Goal: Task Accomplishment & Management: Complete application form

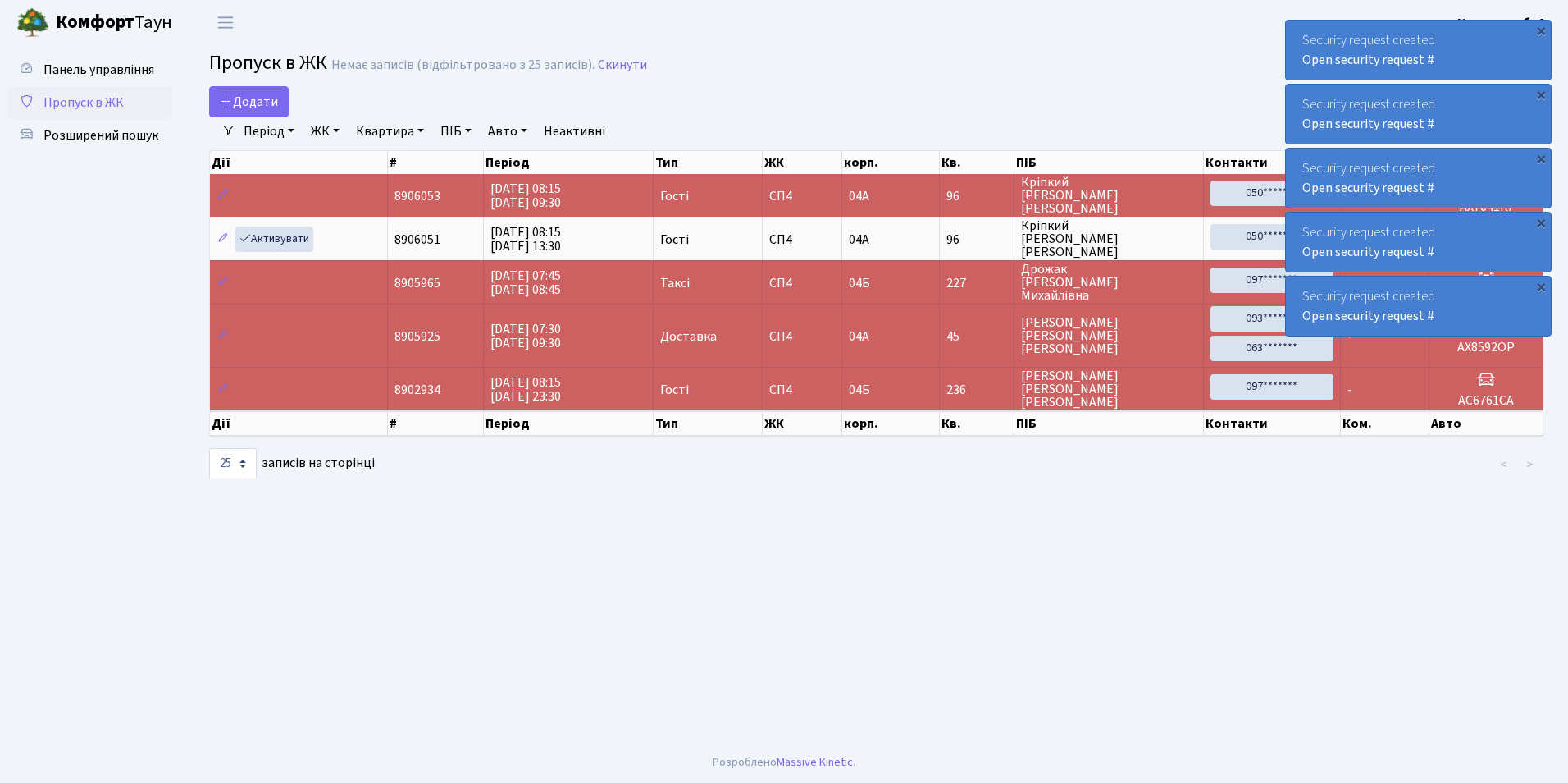
select select "25"
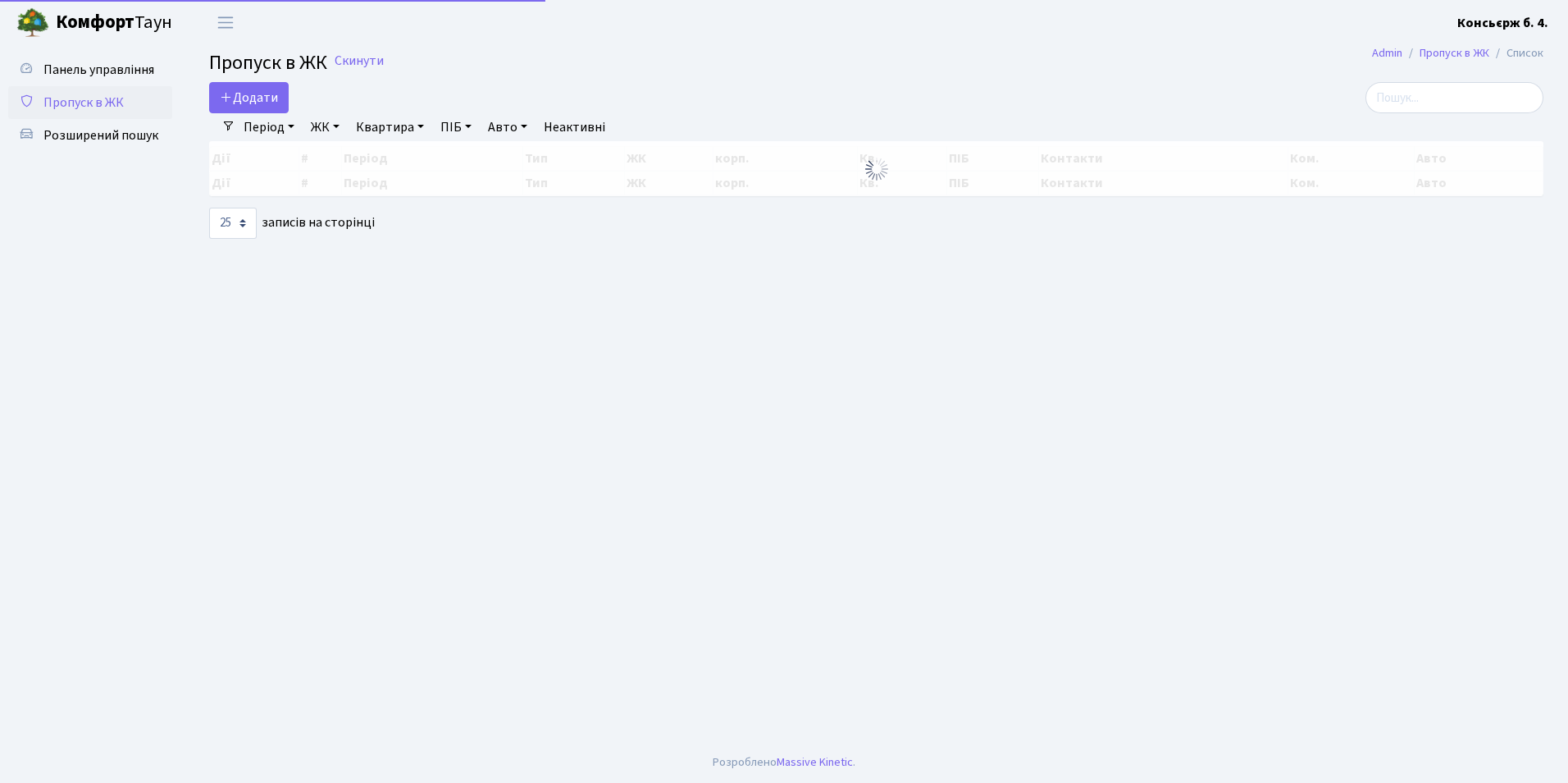
select select "25"
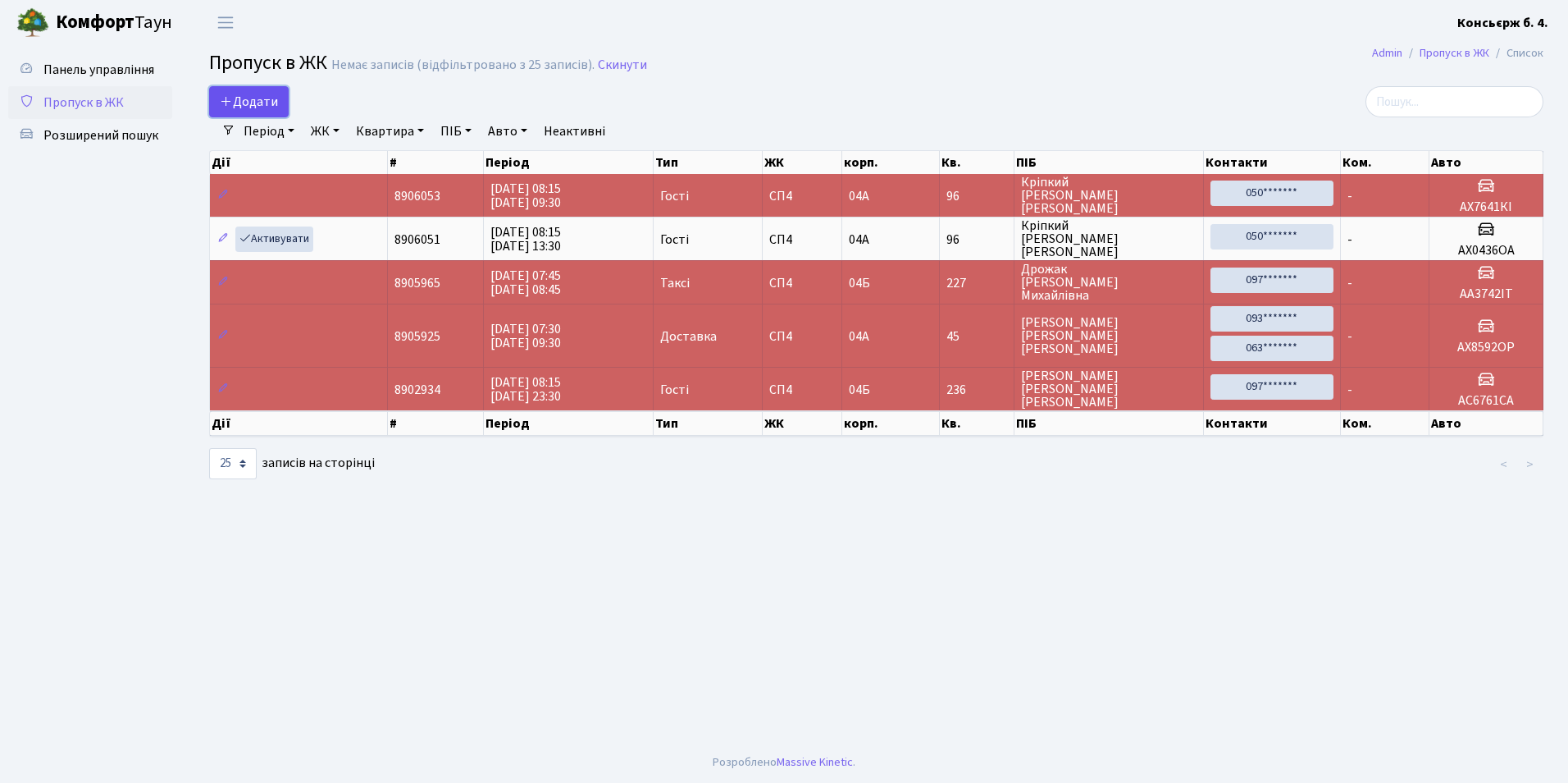
click at [277, 102] on span "Додати" at bounding box center [249, 102] width 58 height 18
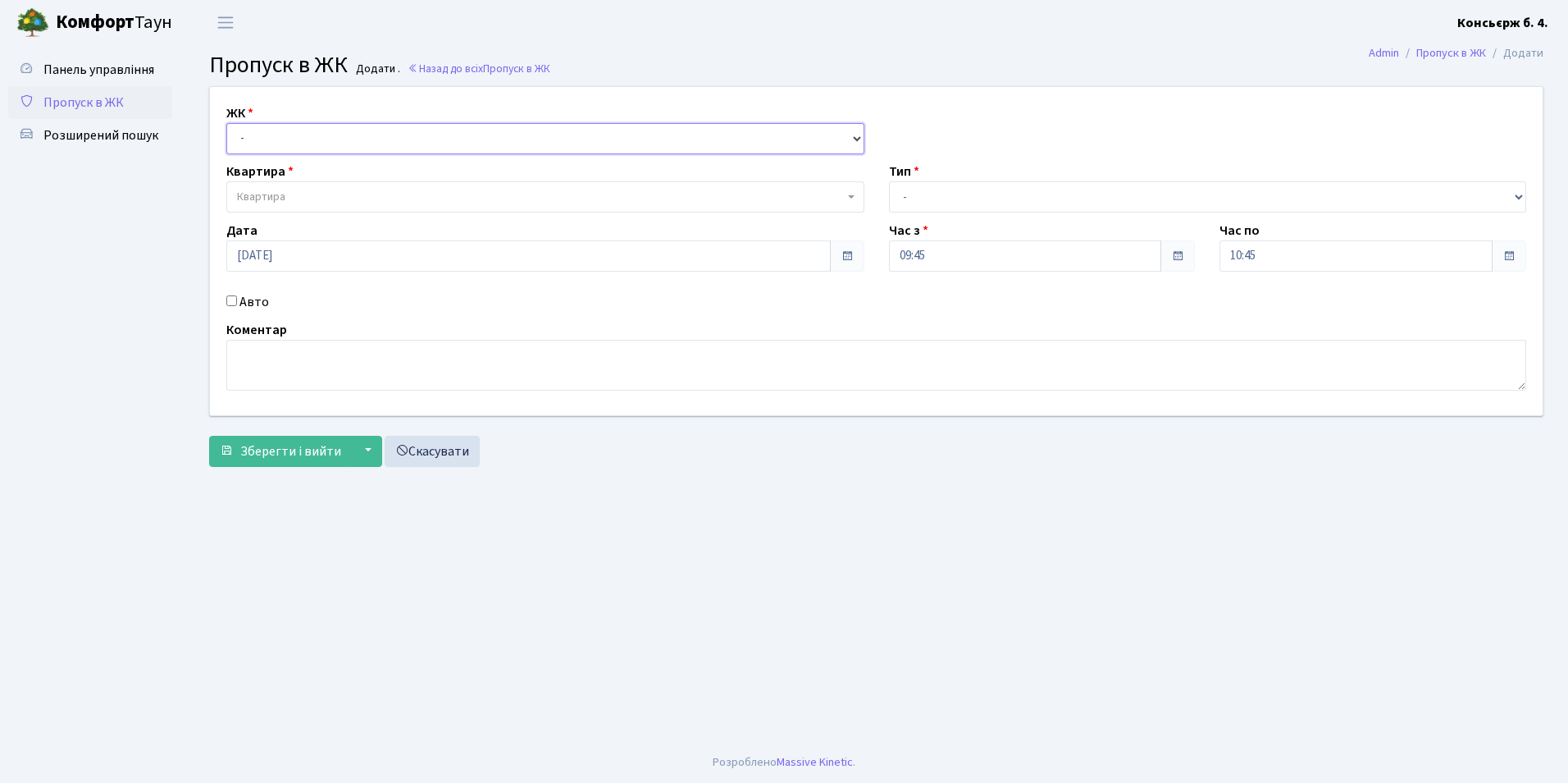
click at [304, 133] on select "- СП4, Столичне шосе, 5" at bounding box center [546, 138] width 639 height 31
select select "325"
click at [227, 123] on select "- СП4, Столичне шосе, 5" at bounding box center [546, 138] width 639 height 31
select select
click at [333, 195] on span "Квартира" at bounding box center [540, 197] width 607 height 17
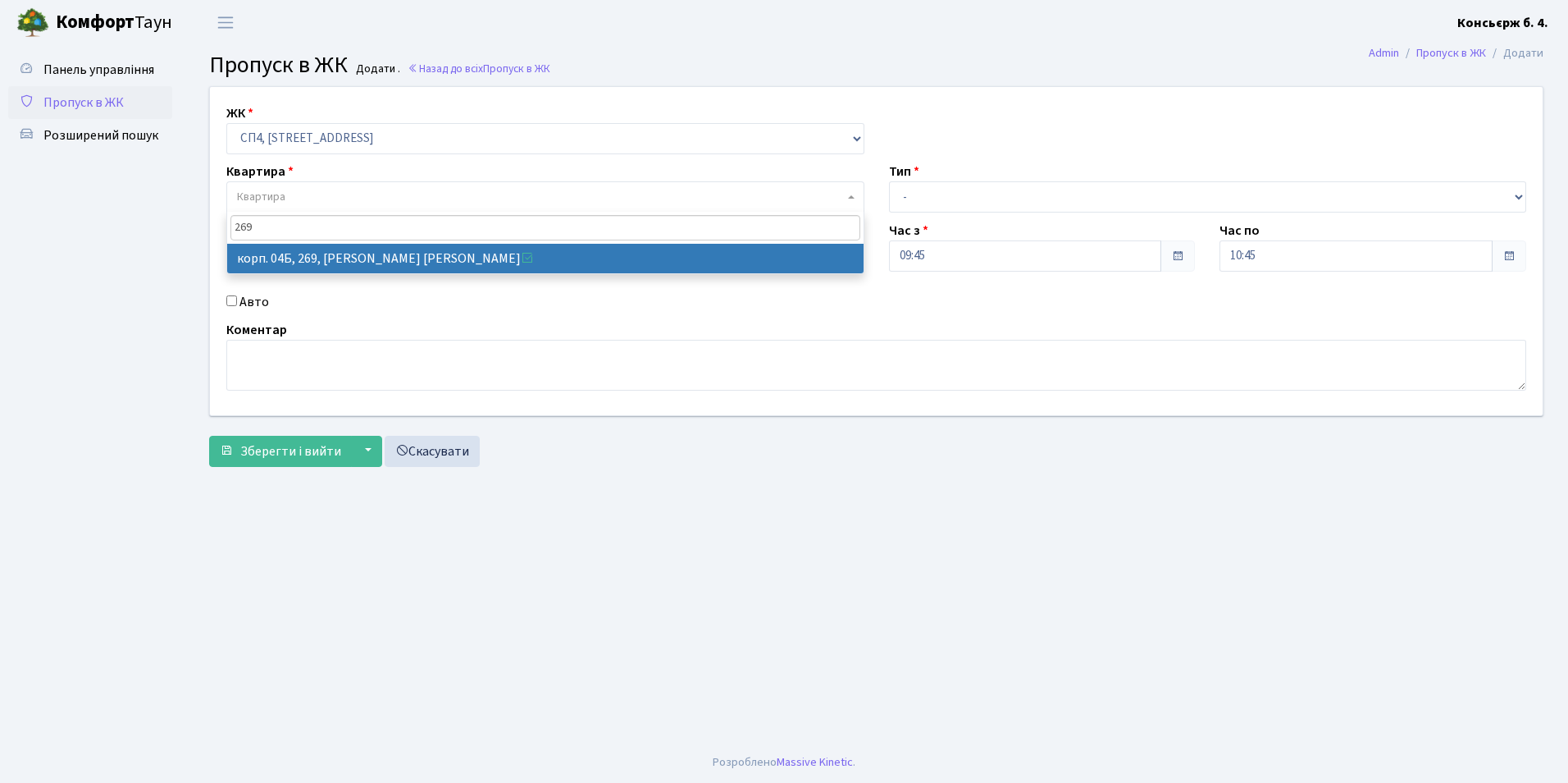
type input "269"
select select "21297"
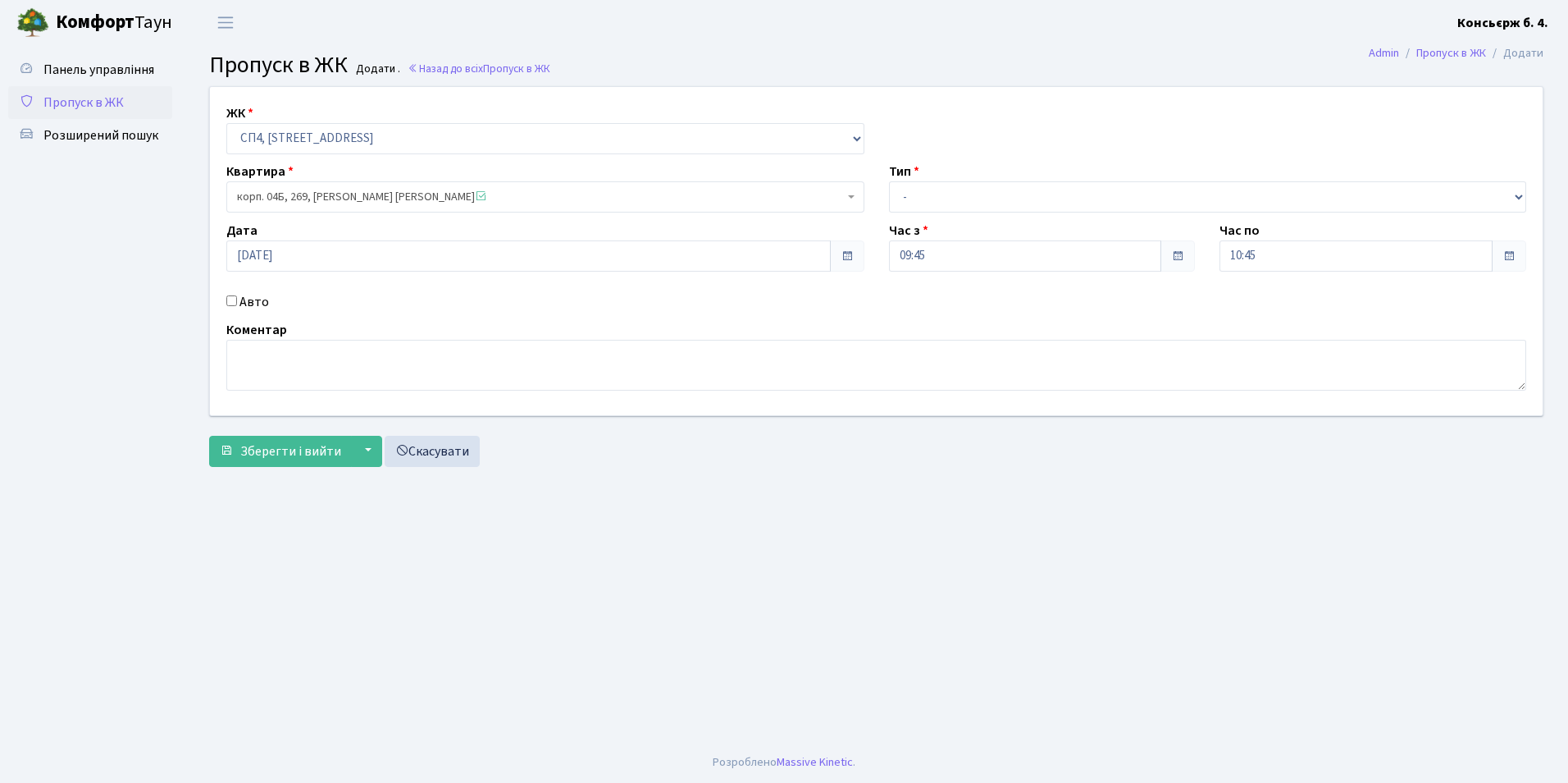
click at [228, 300] on input "Авто" at bounding box center [232, 300] width 11 height 11
checkbox input "true"
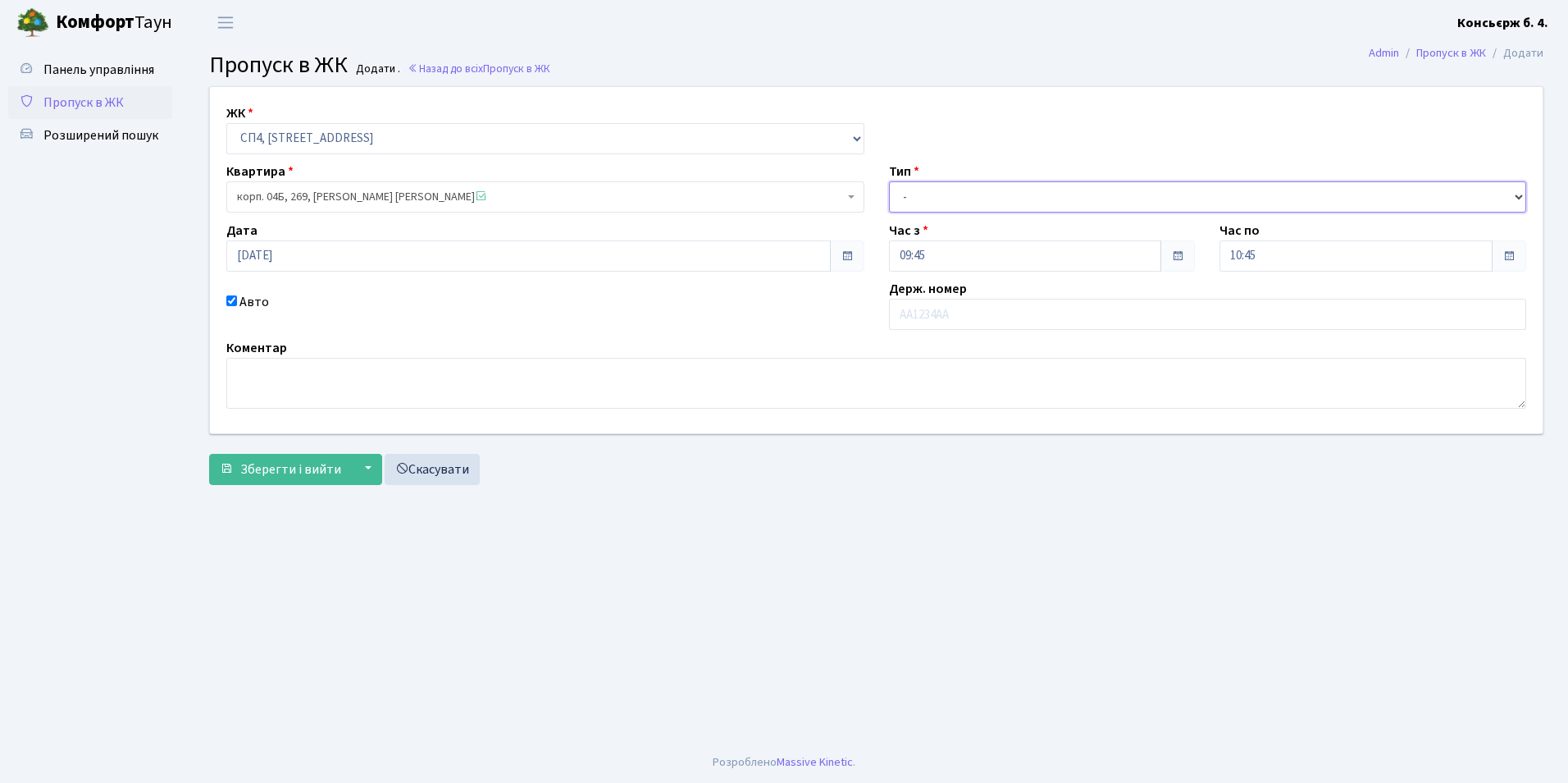
click at [991, 204] on select "- Доставка Таксі Гості Сервіс" at bounding box center [1209, 196] width 639 height 31
select select "1"
click at [889, 181] on select "- Доставка Таксі Гості Сервіс" at bounding box center [1209, 196] width 639 height 31
click at [922, 310] on input "text" at bounding box center [1209, 314] width 639 height 31
type input "a"
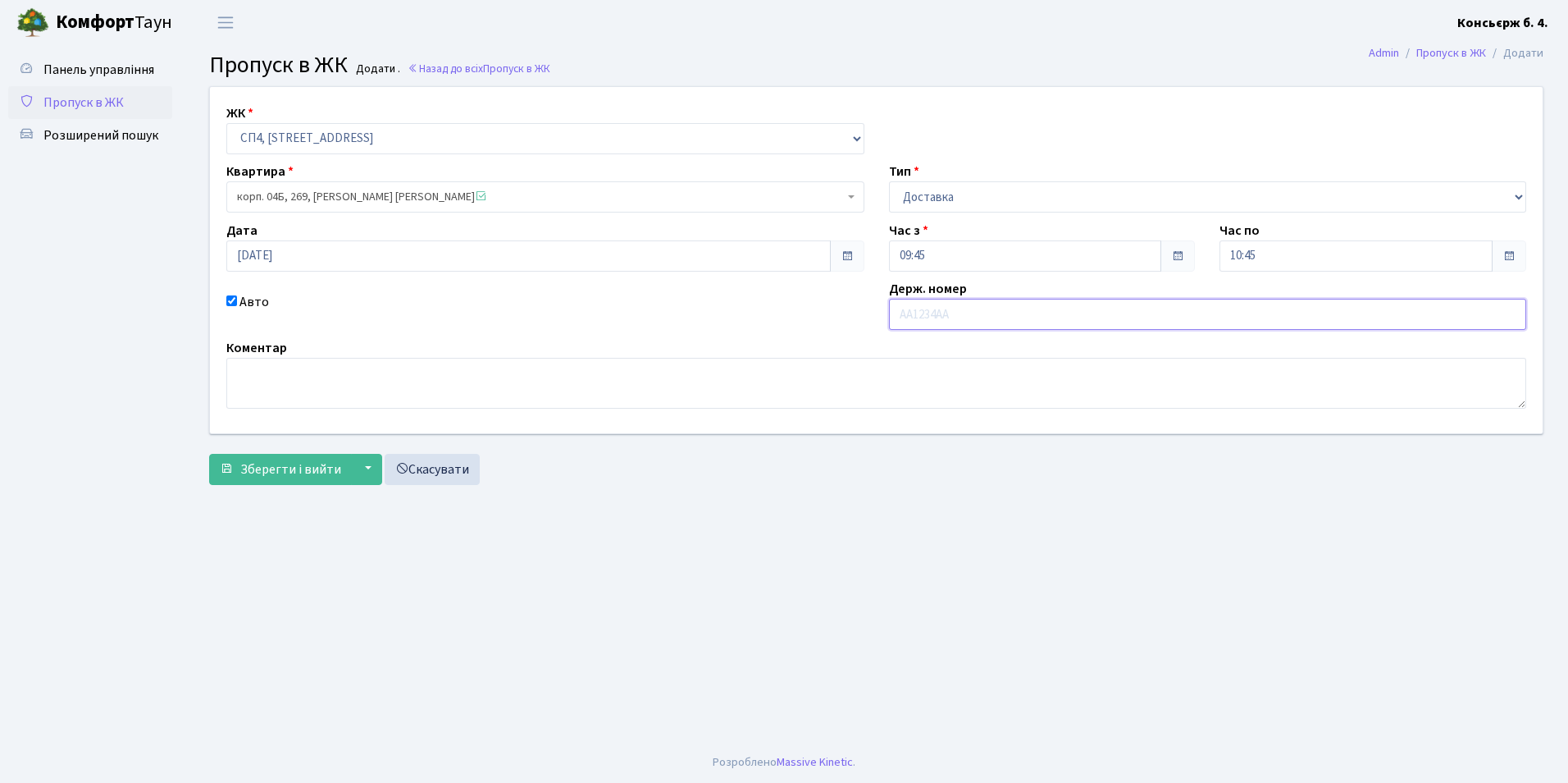
type input "a"
click at [943, 316] on input "text" at bounding box center [1209, 314] width 639 height 31
type input "a"
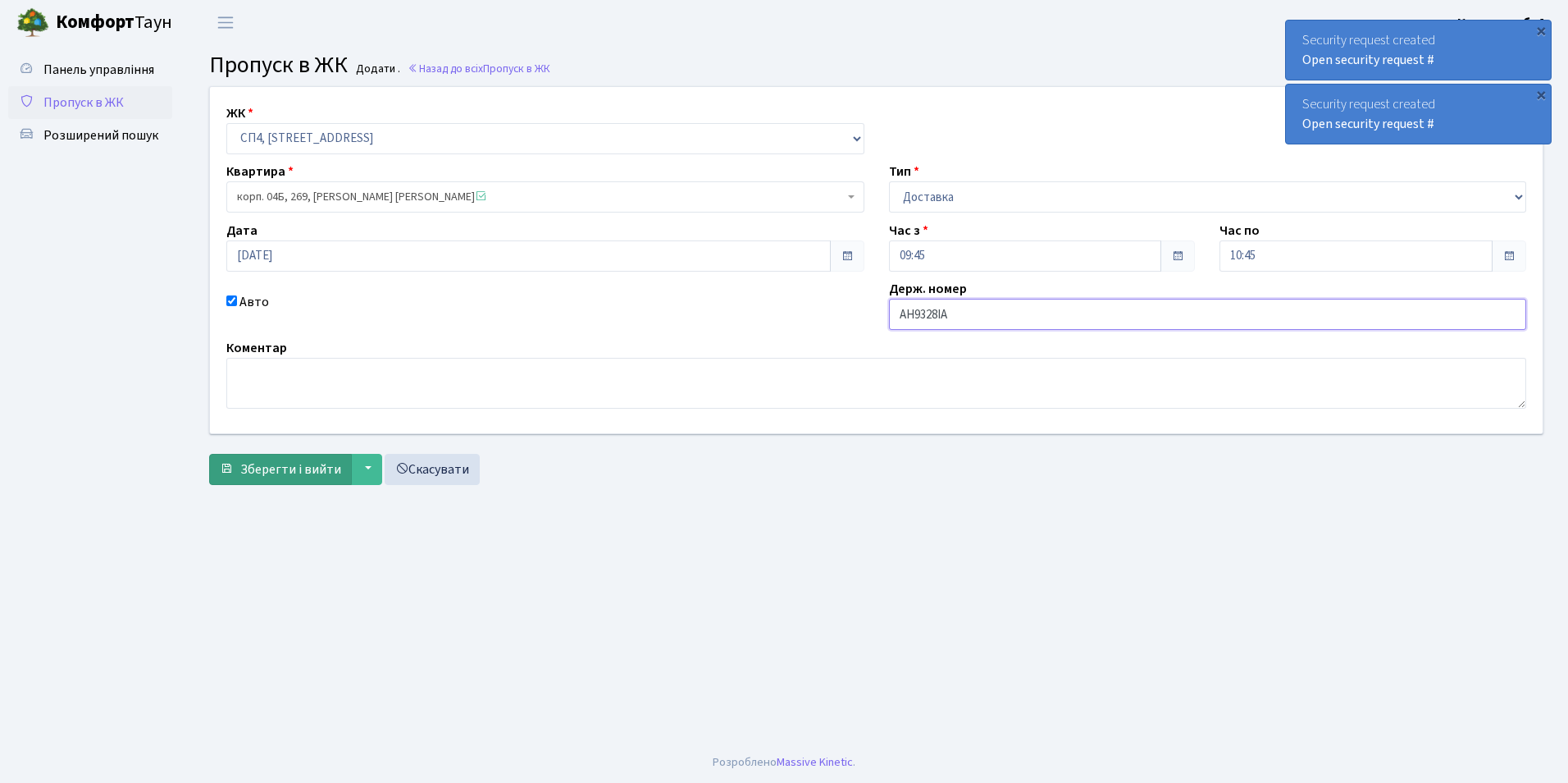
type input "AH9328IA"
click at [293, 478] on span "Зберегти і вийти" at bounding box center [290, 469] width 101 height 18
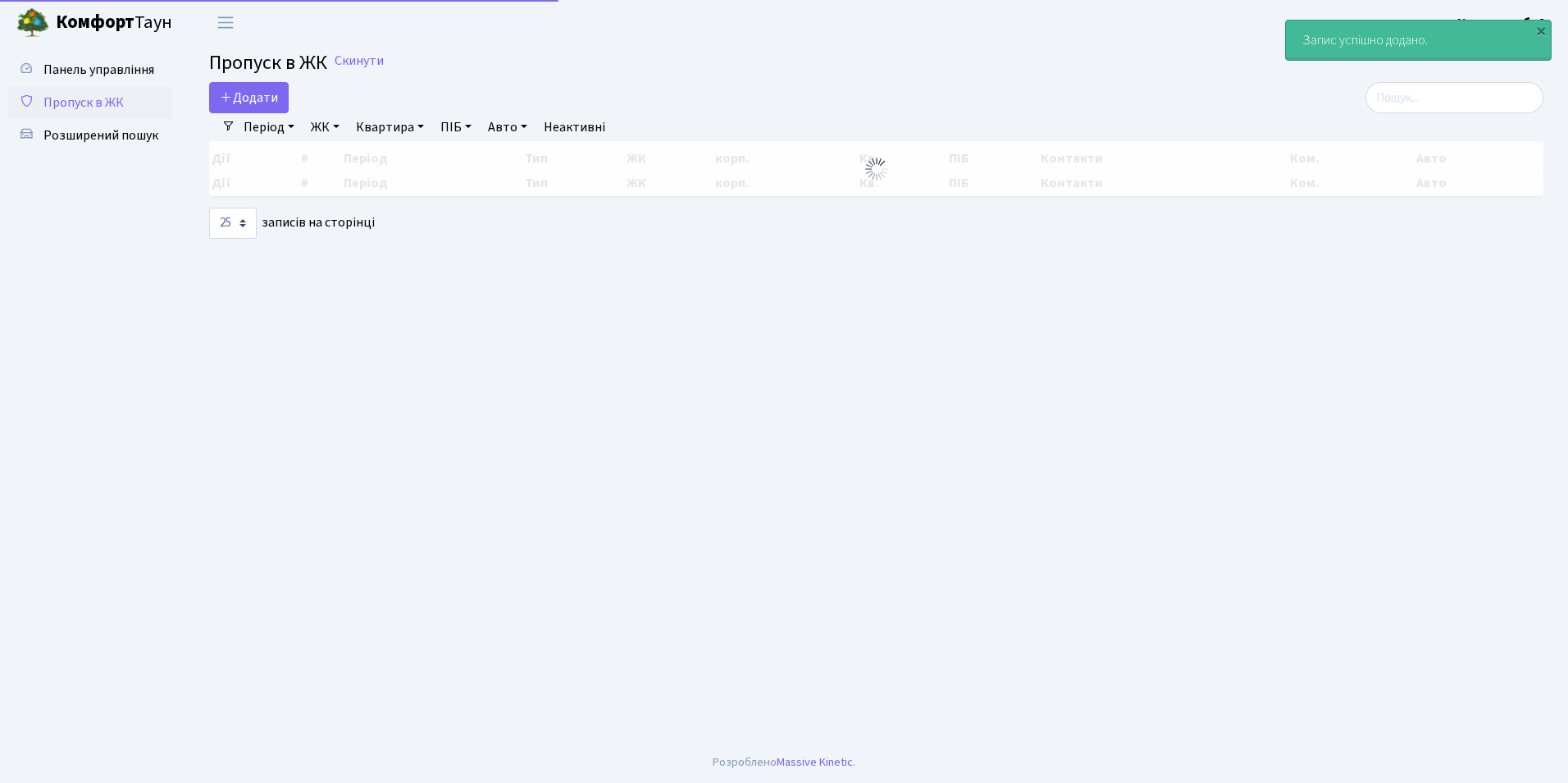
select select "25"
